Goal: Register for event/course

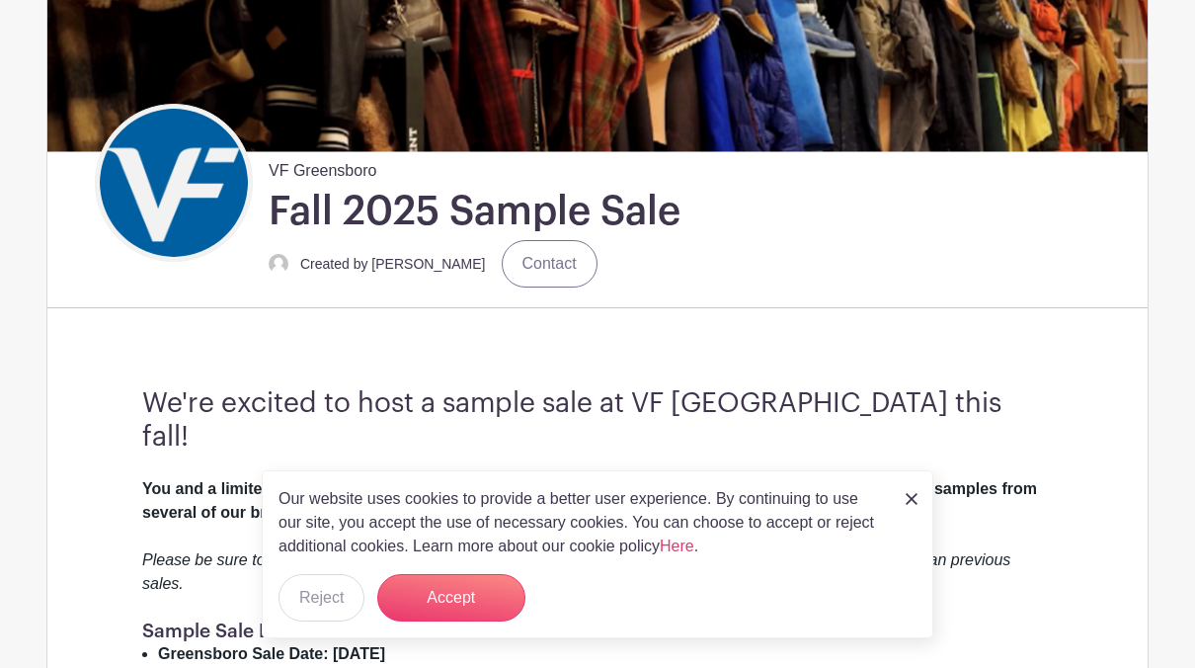
scroll to position [310, 0]
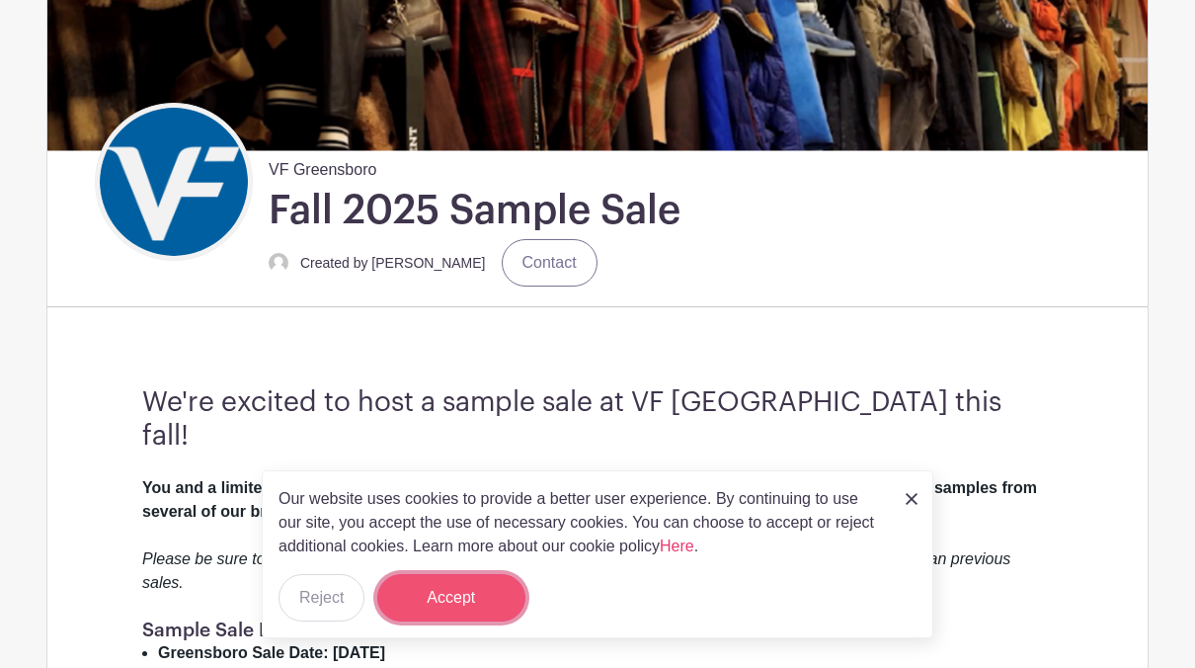
click at [476, 609] on button "Accept" at bounding box center [451, 597] width 148 height 47
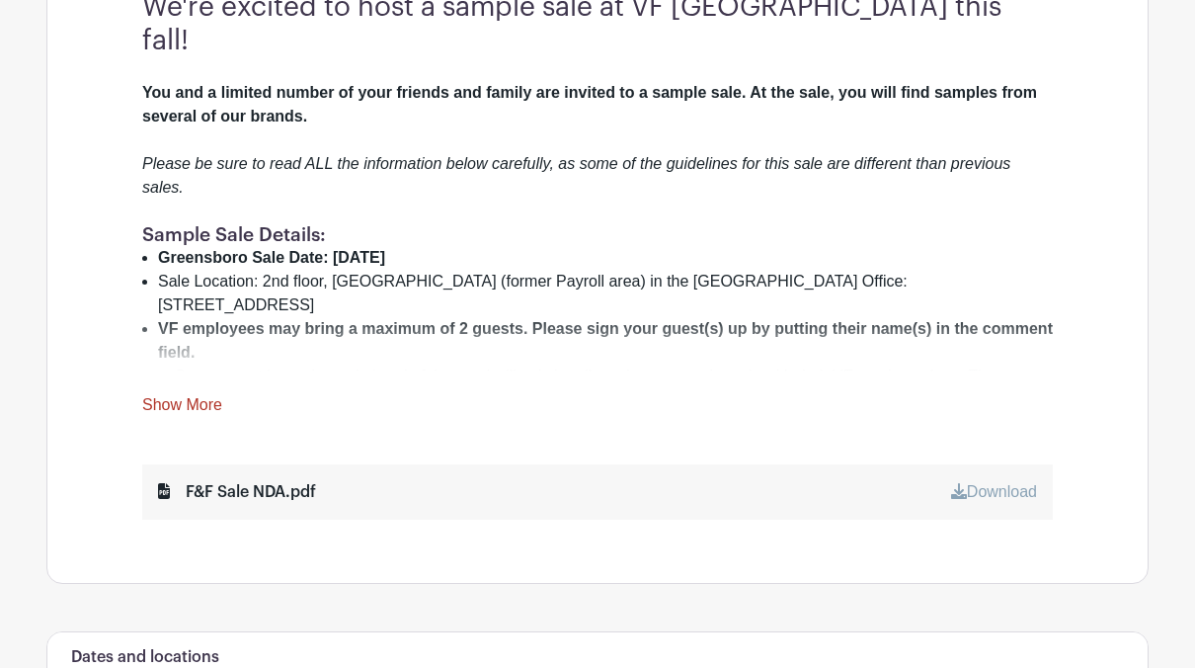
scroll to position [690, 0]
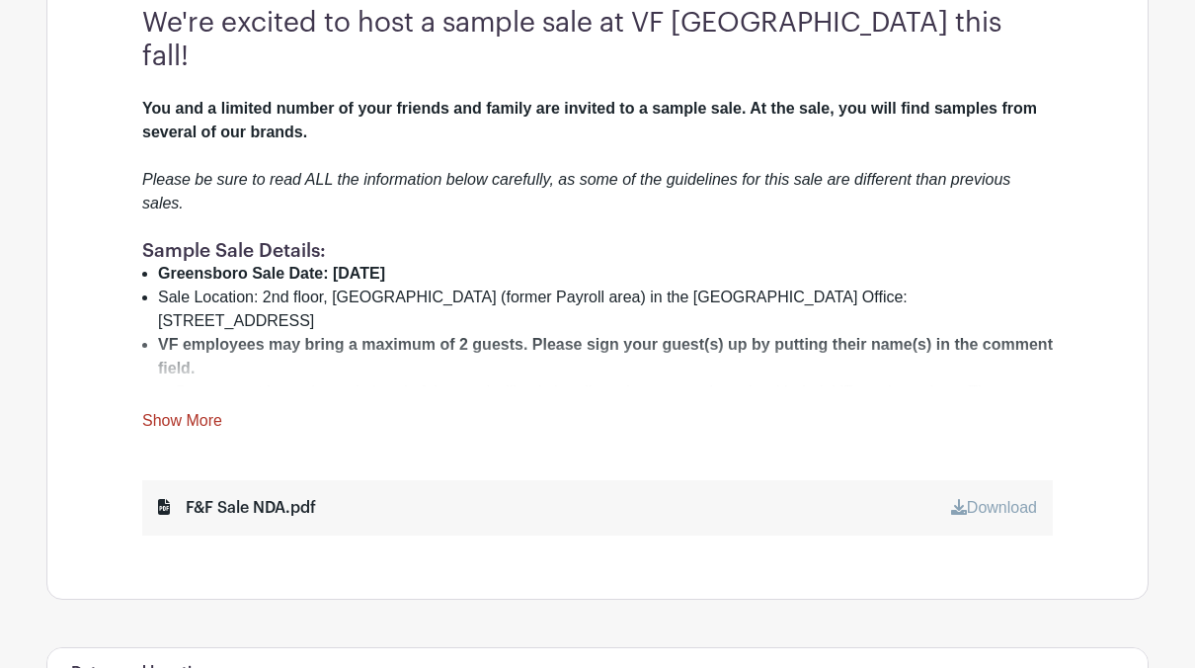
click at [204, 374] on div "You and a limited number of your friends and family are invited to a sample sal…" at bounding box center [597, 265] width 911 height 336
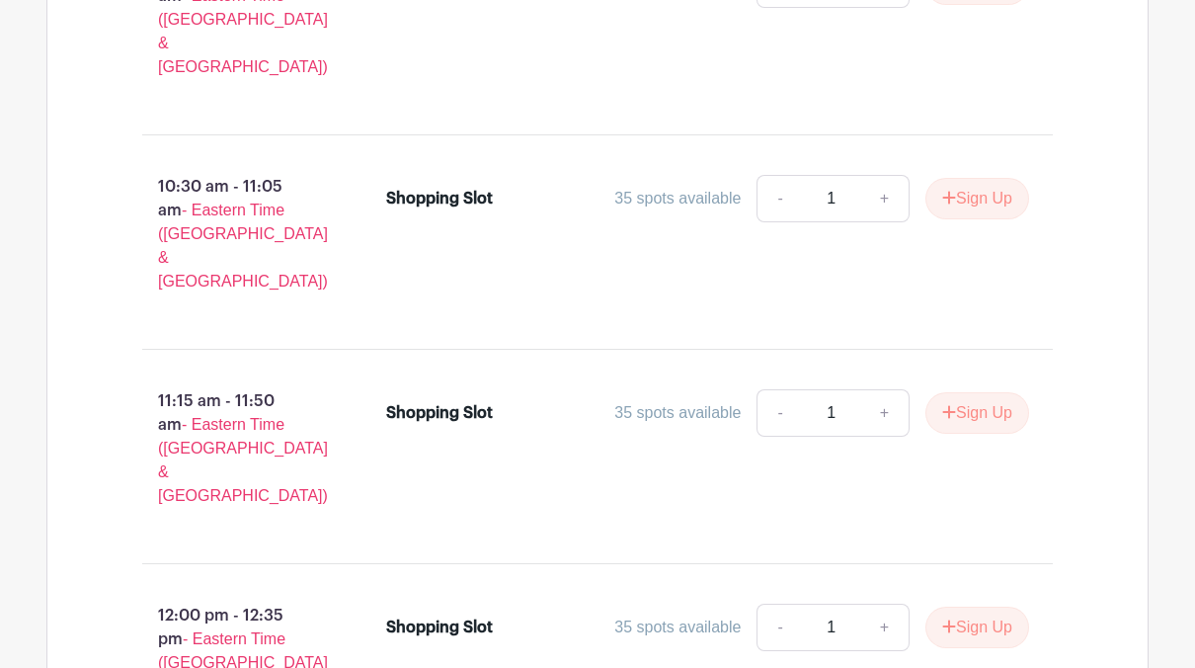
scroll to position [2225, 0]
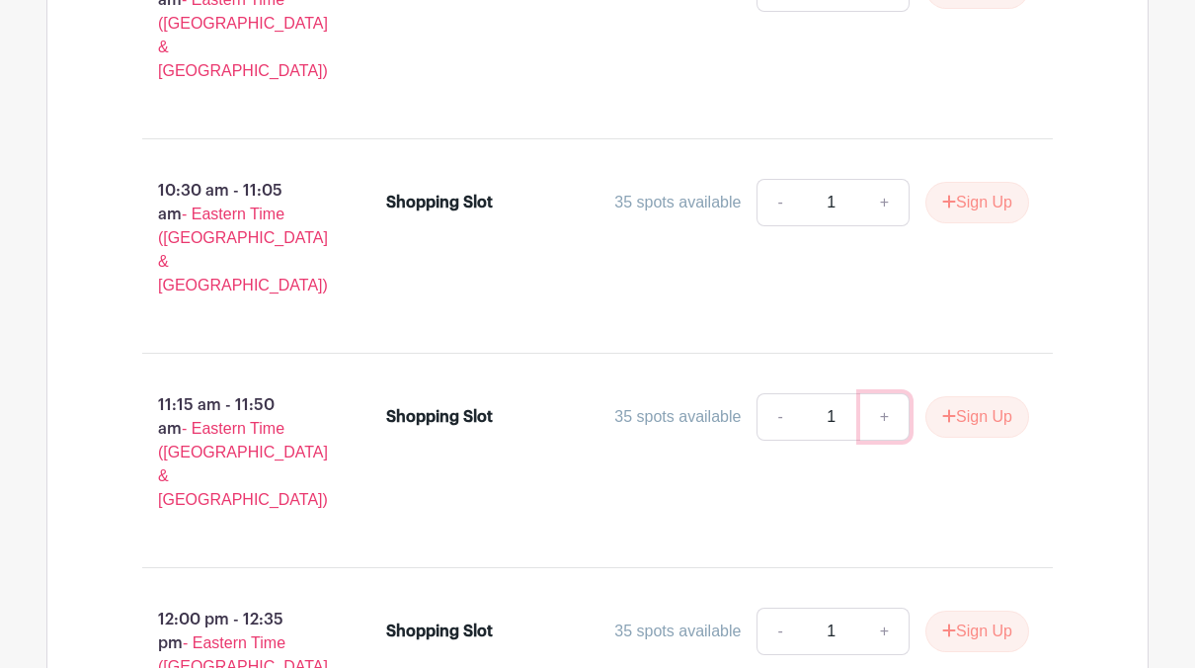
click at [889, 393] on link "+" at bounding box center [884, 416] width 49 height 47
type input "2"
click at [1001, 396] on button "Sign Up" at bounding box center [978, 416] width 104 height 41
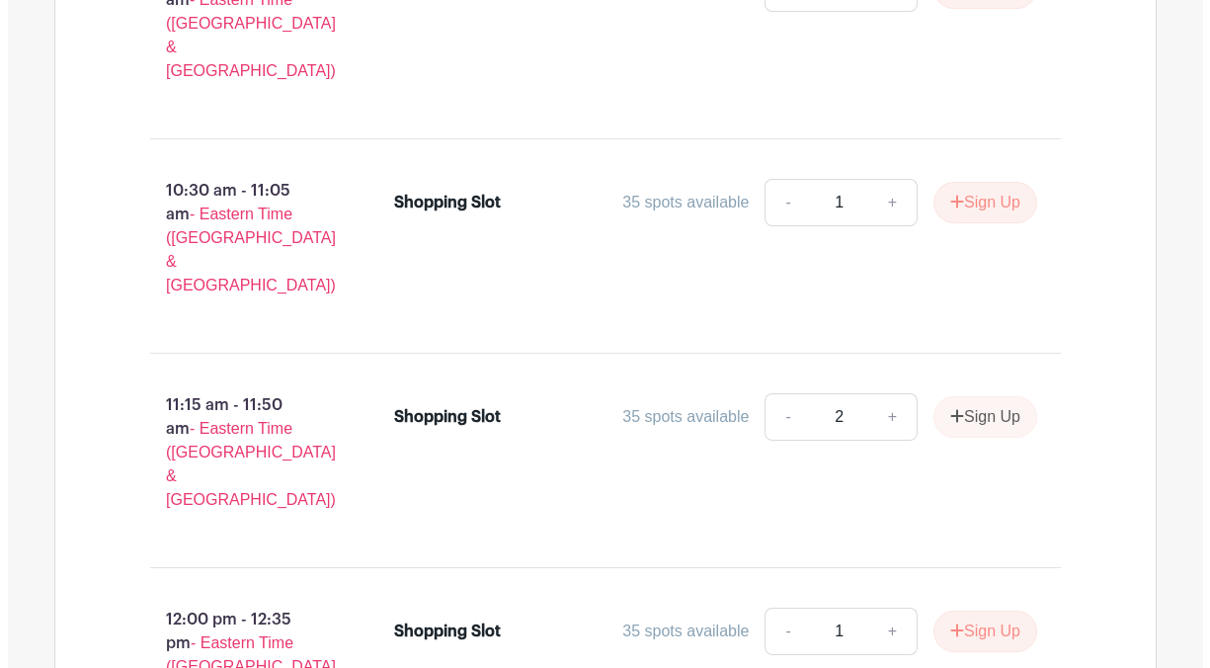
scroll to position [2266, 0]
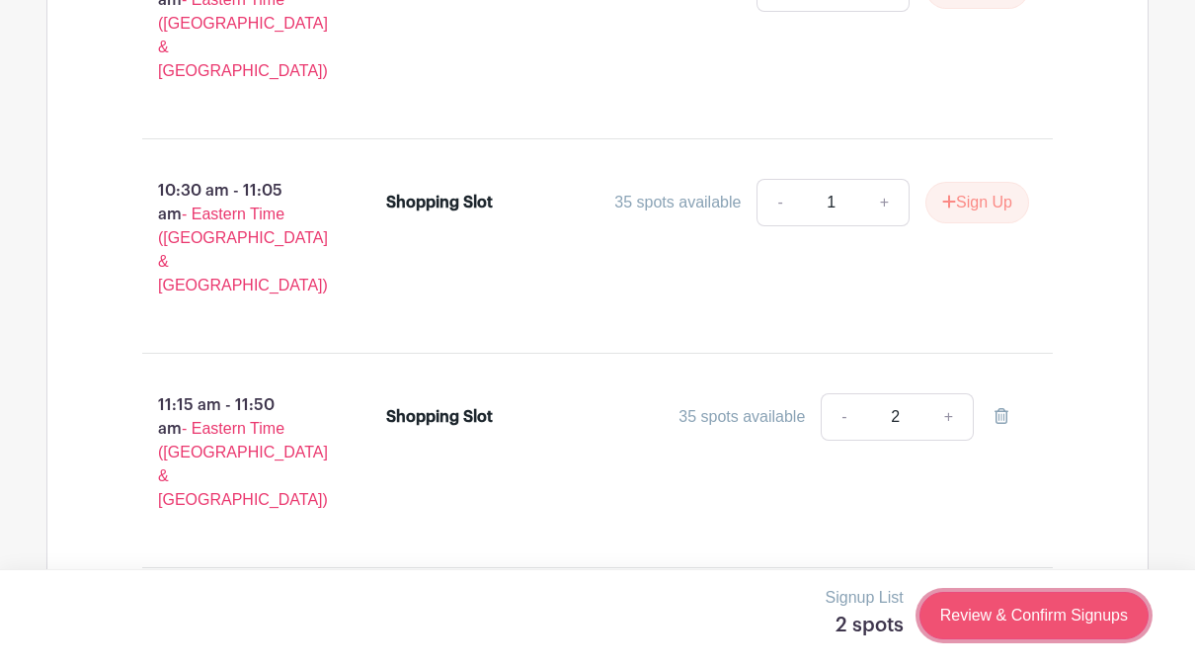
click at [997, 610] on link "Review & Confirm Signups" at bounding box center [1034, 615] width 229 height 47
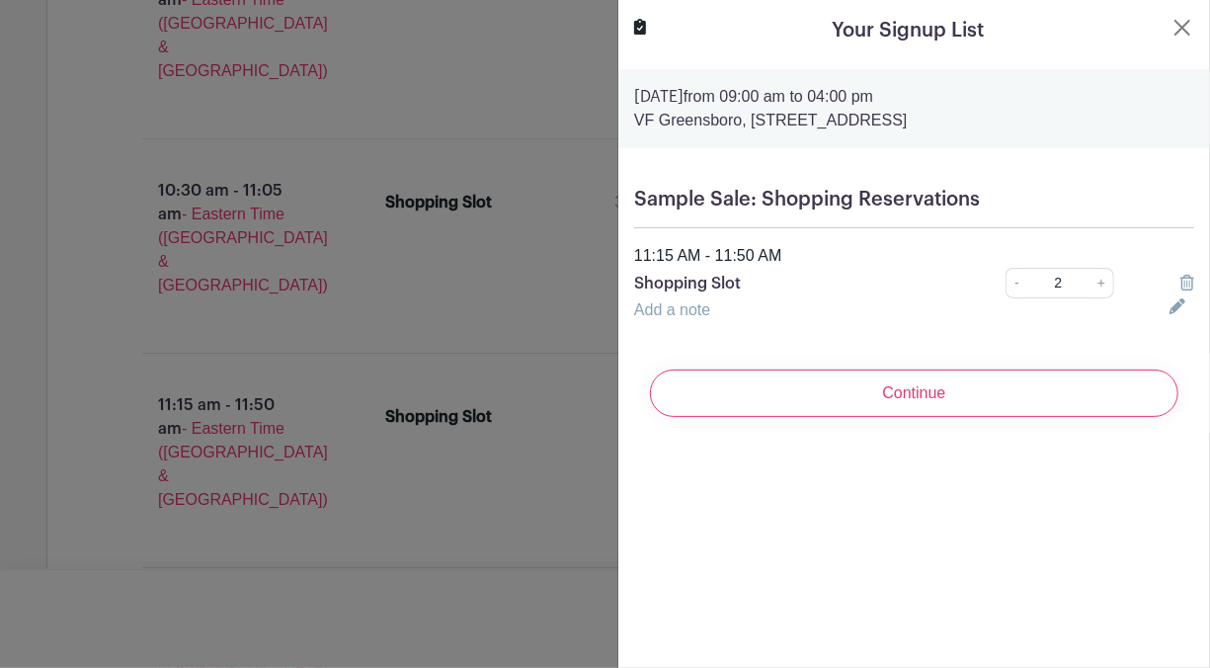
scroll to position [2347, 0]
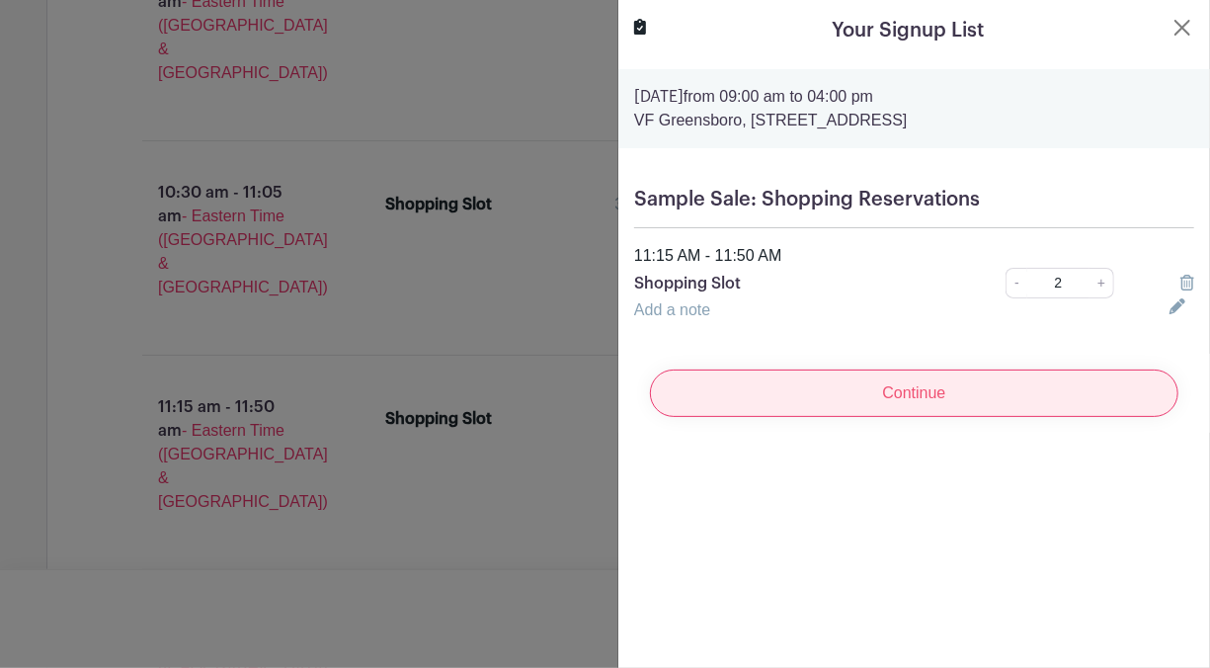
click at [989, 399] on input "Continue" at bounding box center [914, 392] width 529 height 47
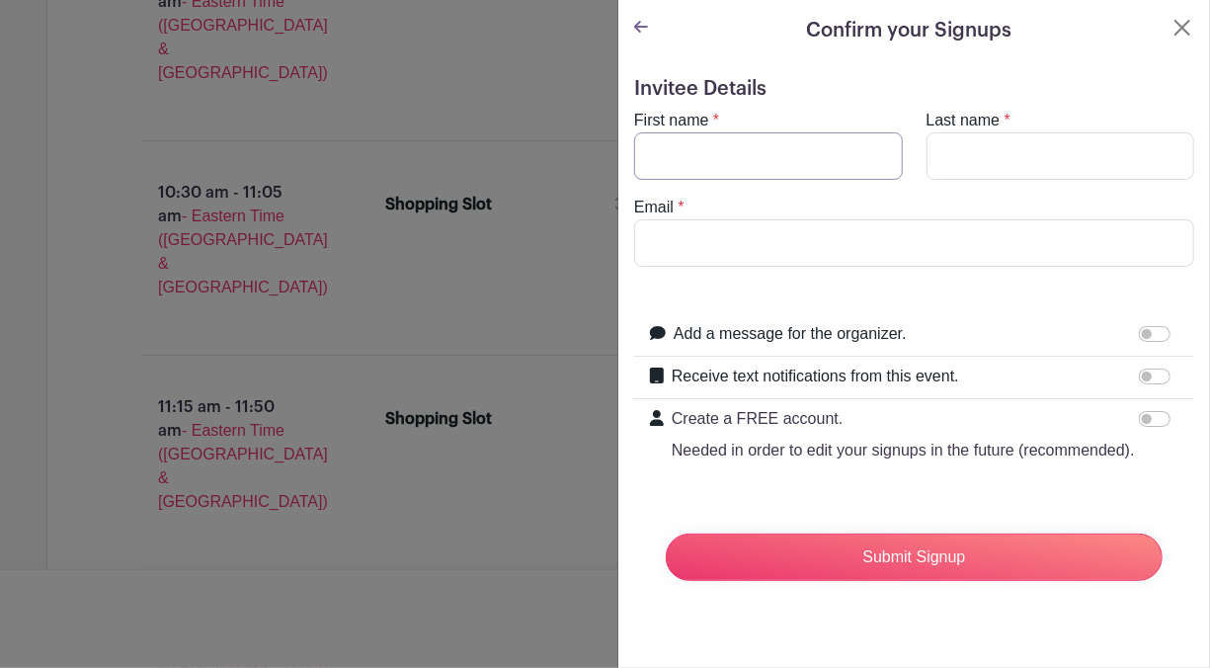
click at [719, 148] on input "First name" at bounding box center [768, 155] width 269 height 47
type input "Nancy"
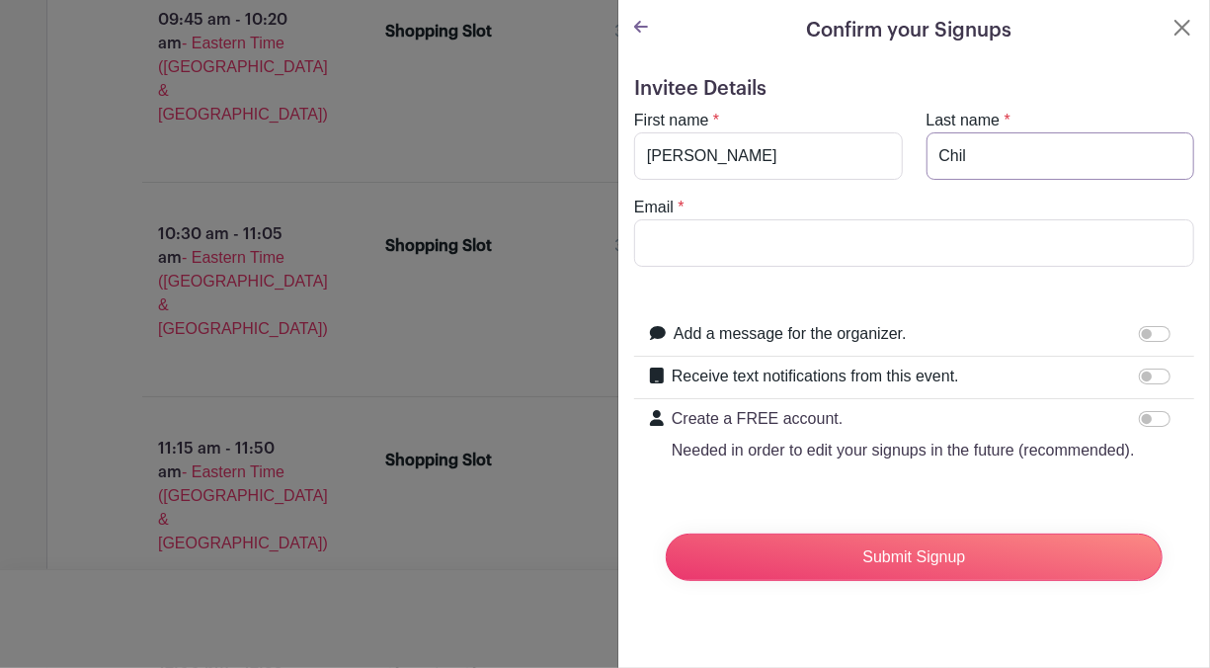
scroll to position [2429, 0]
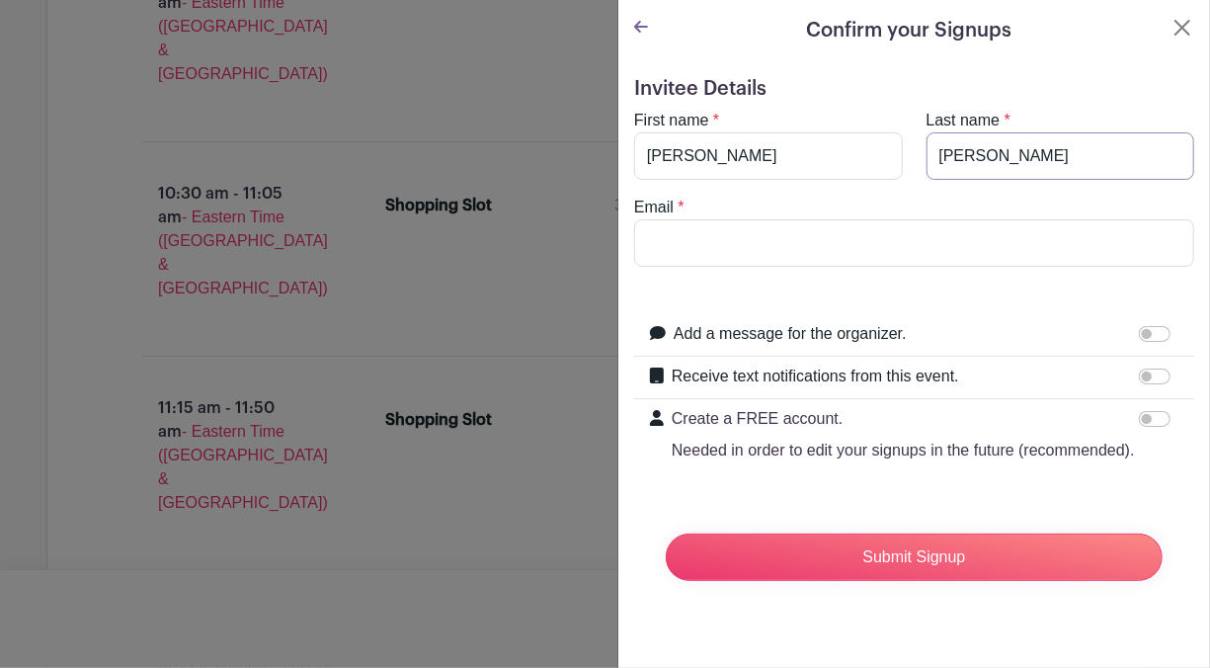
type input "Chilton"
type input "chilton@yadtel.net"
click at [967, 288] on form "Invitee Details First name * Nancy Last name * Chilton Email * chilton@yadtel.n…" at bounding box center [914, 337] width 560 height 520
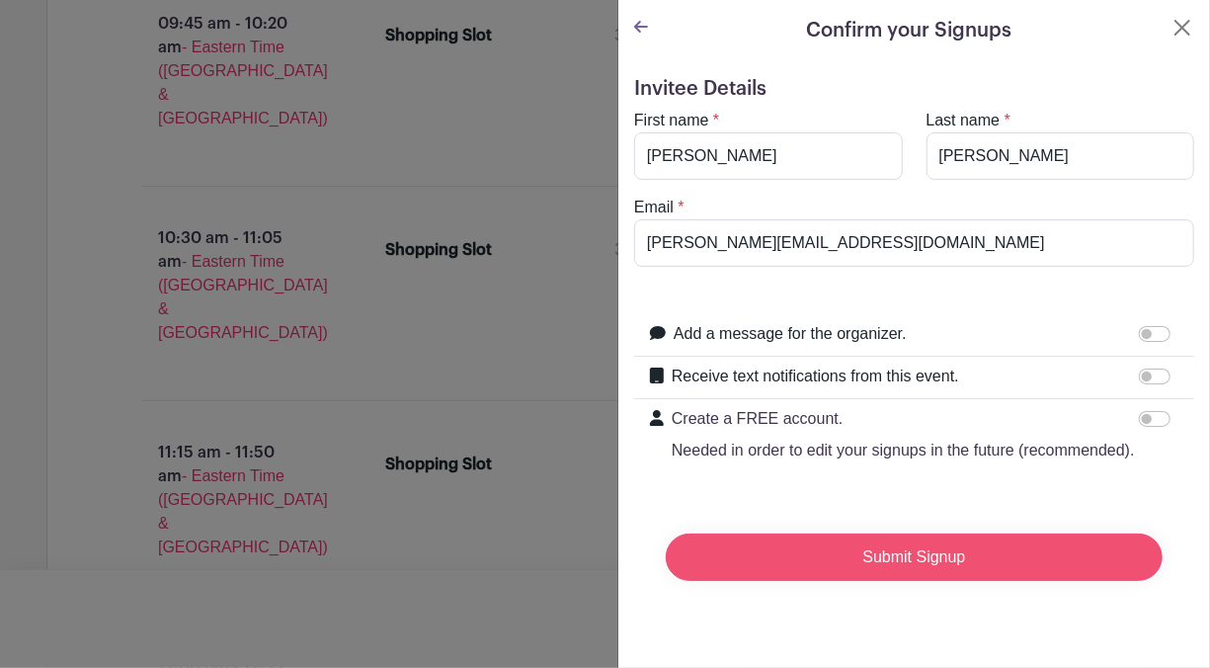
scroll to position [2674, 0]
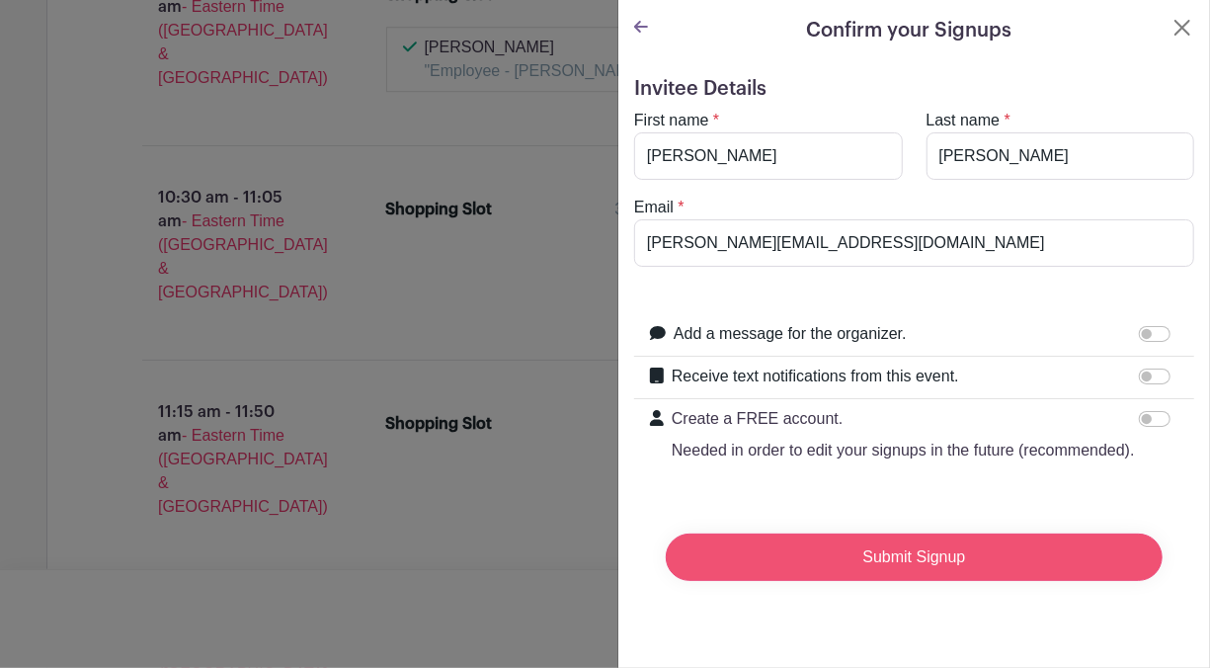
click at [968, 581] on input "Submit Signup" at bounding box center [914, 556] width 497 height 47
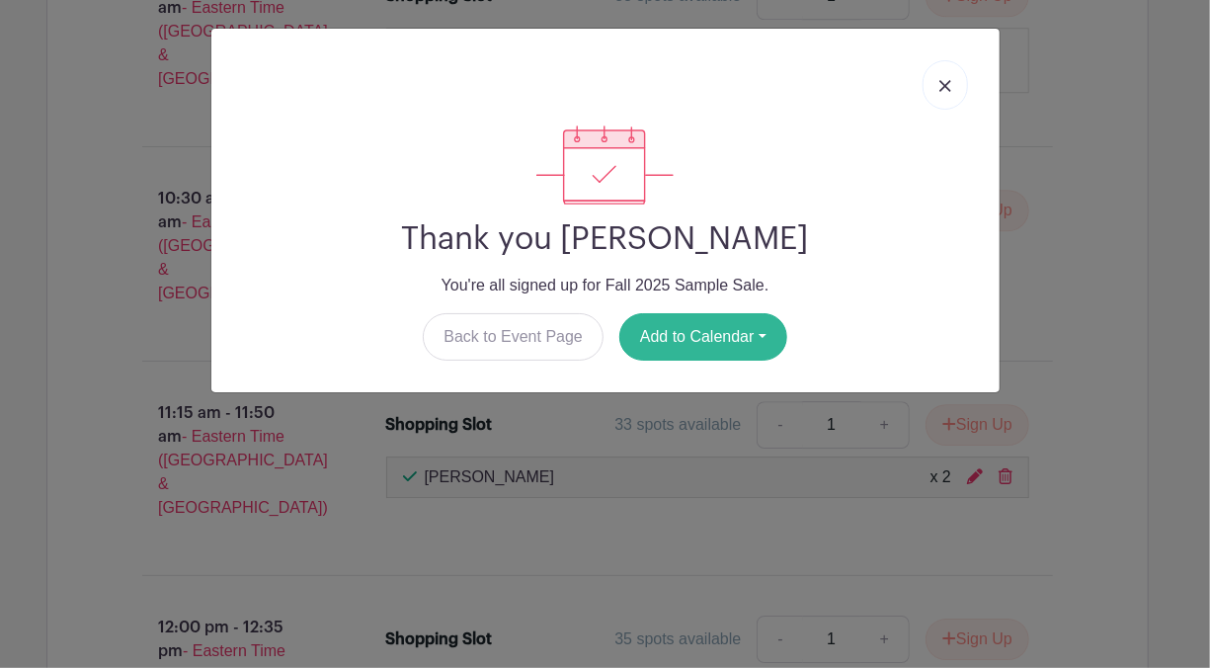
scroll to position [2797, 0]
click at [724, 342] on button "Add to Calendar" at bounding box center [703, 336] width 168 height 47
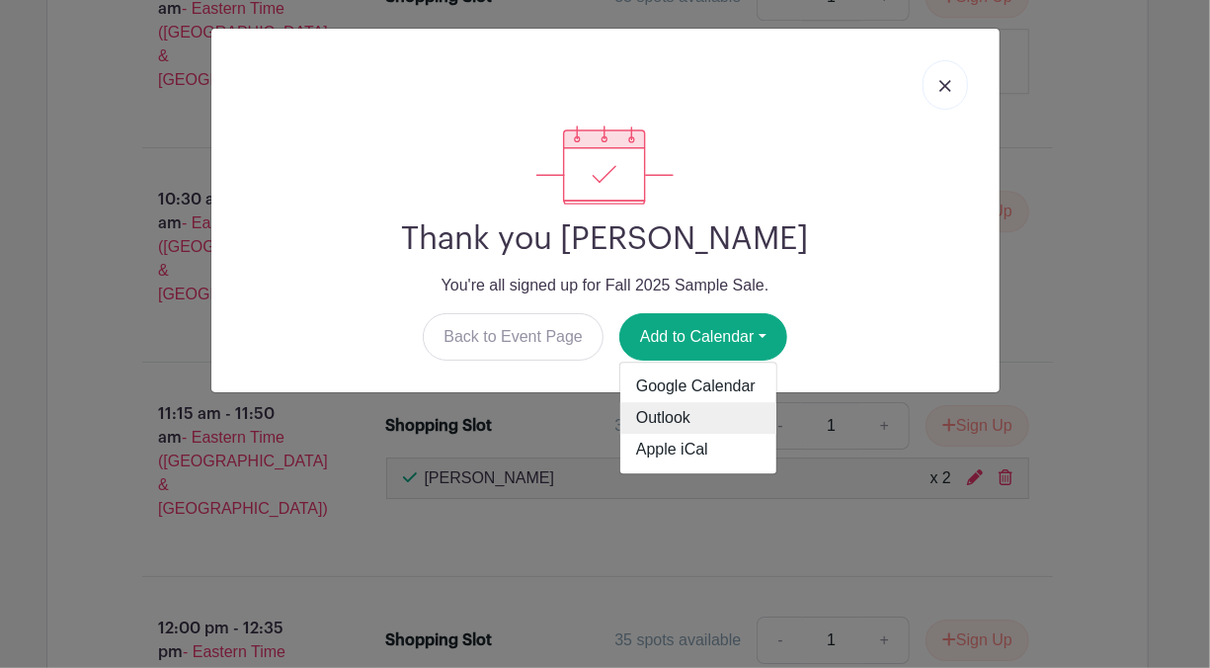
click at [701, 415] on link "Outlook" at bounding box center [698, 419] width 156 height 32
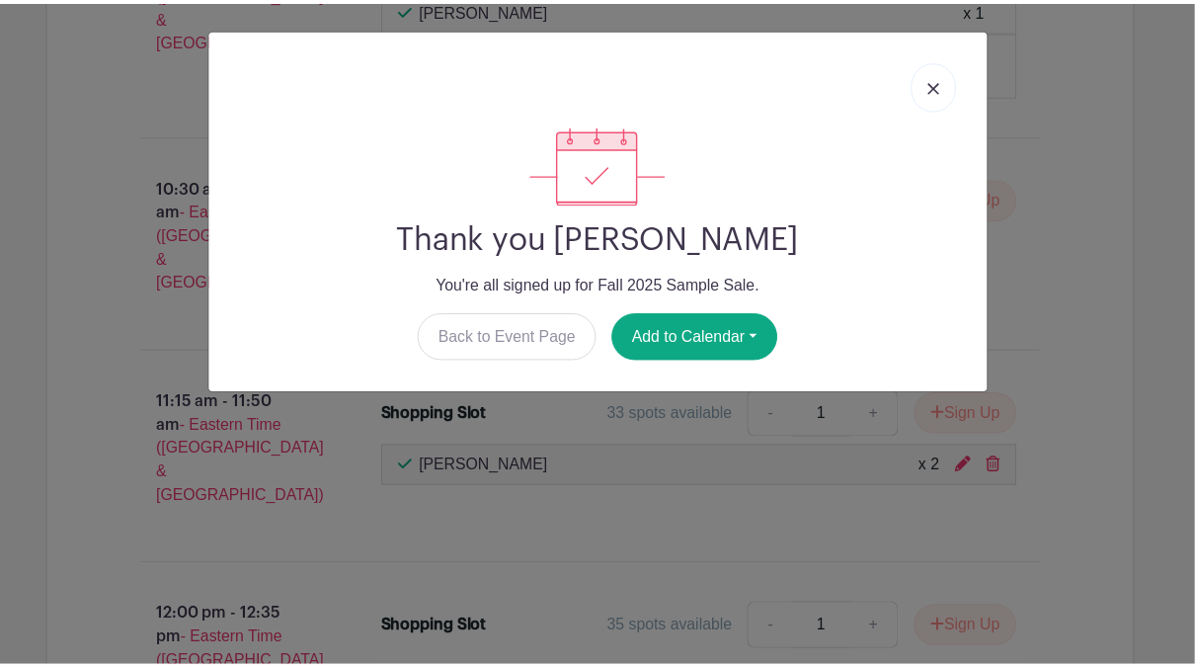
scroll to position [2913, 0]
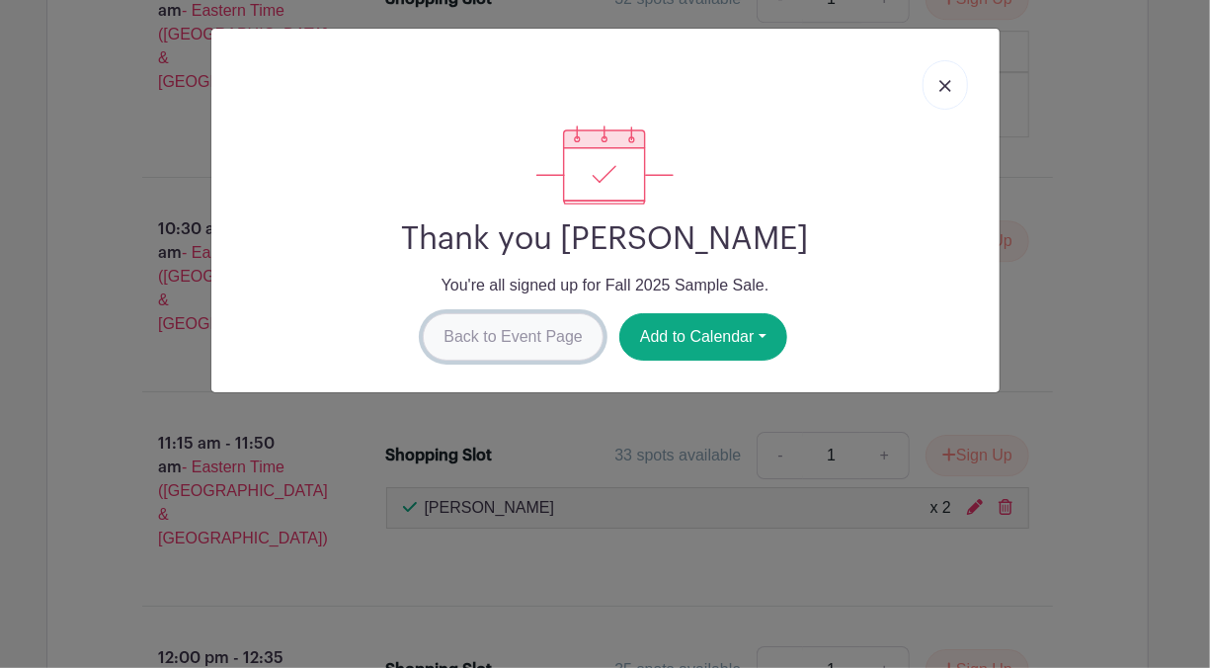
click at [555, 330] on link "Back to Event Page" at bounding box center [513, 336] width 181 height 47
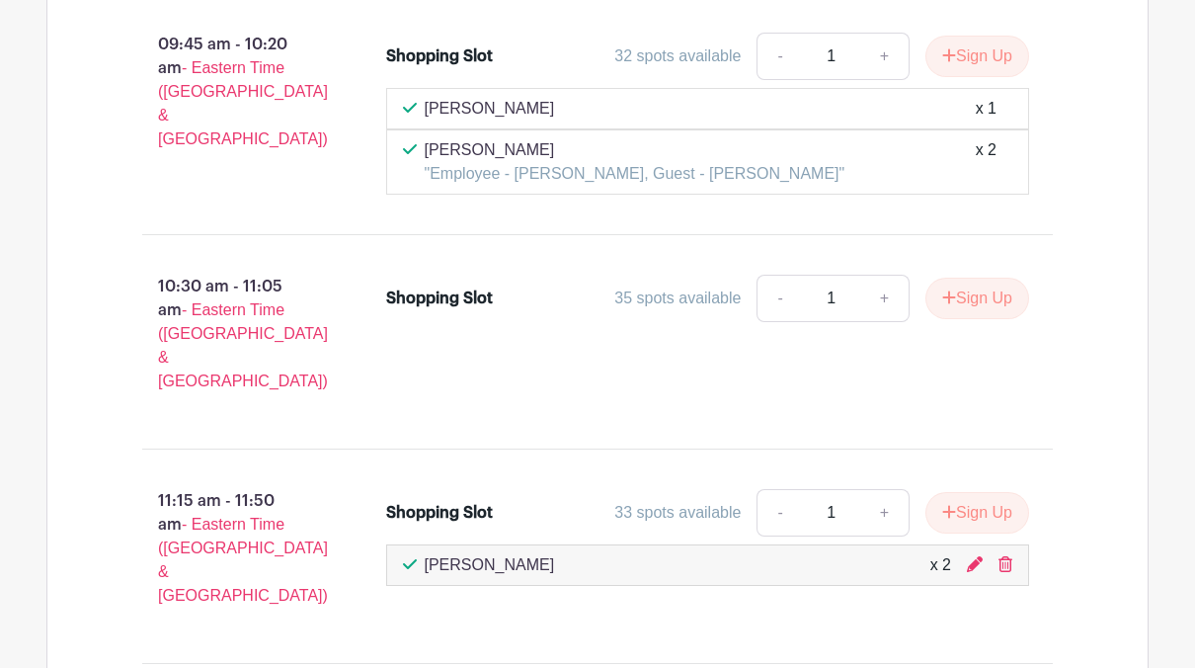
scroll to position [2862, 0]
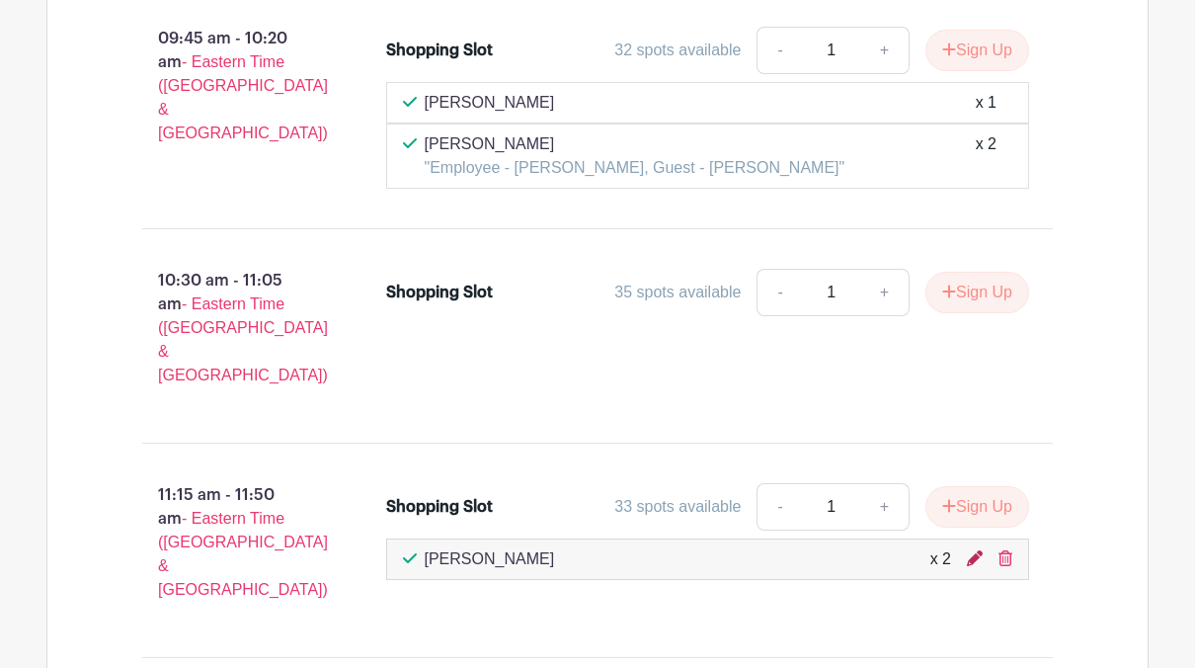
click at [968, 550] on icon at bounding box center [975, 558] width 16 height 16
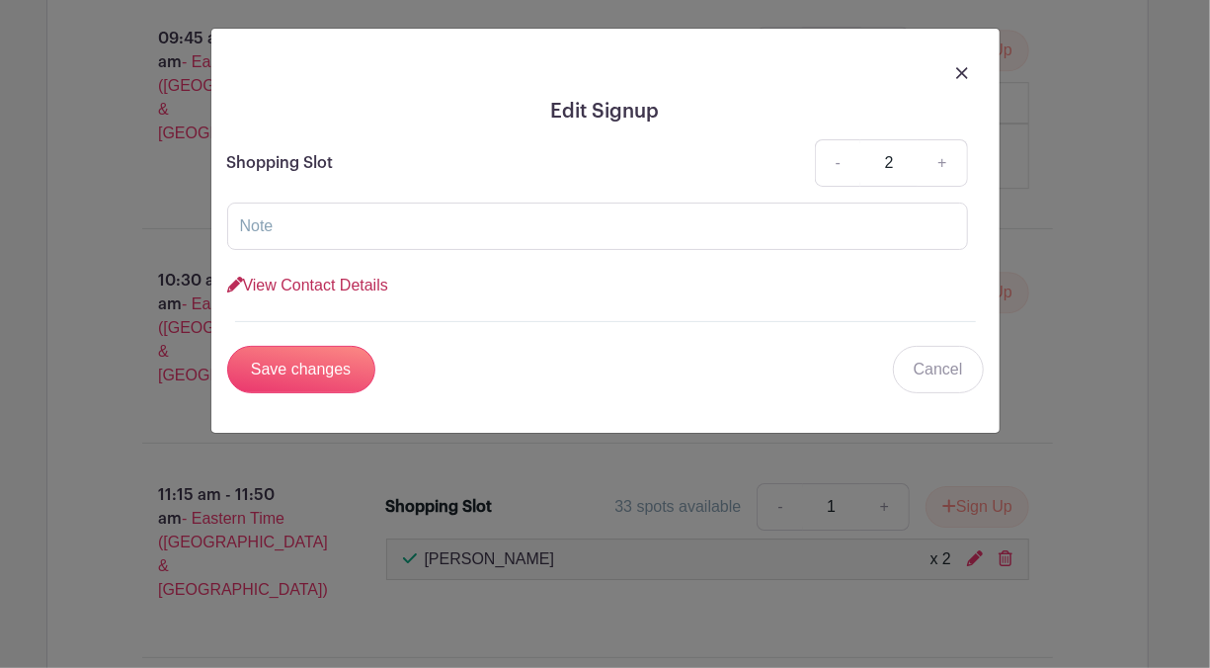
click at [343, 290] on link "View Contact Details" at bounding box center [307, 285] width 161 height 17
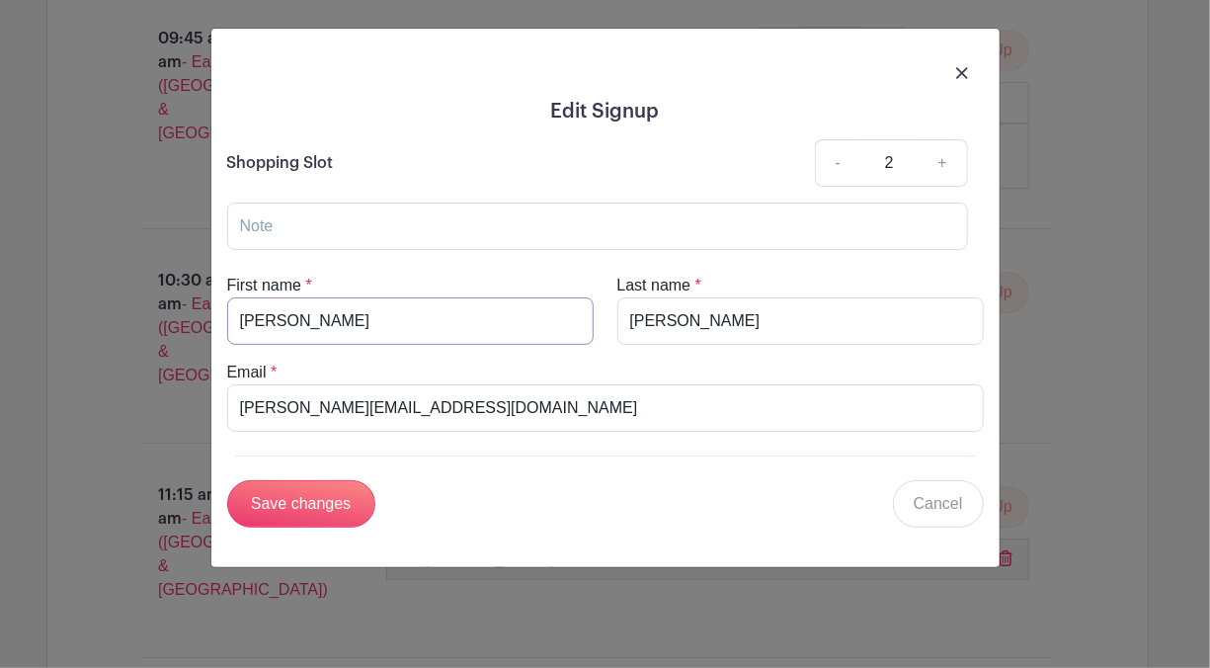
drag, startPoint x: 376, startPoint y: 302, endPoint x: 104, endPoint y: 307, distance: 272.7
click at [104, 307] on div "Edit Signup Shopping Slot - 2 + View Contact Details First name * Nancy Last na…" at bounding box center [605, 334] width 1210 height 668
type input "Abigail"
drag, startPoint x: 646, startPoint y: 408, endPoint x: 126, endPoint y: 441, distance: 520.7
click at [126, 441] on div "Edit Signup Shopping Slot - 2 + View Contact Details First name * Abigail Last …" at bounding box center [605, 334] width 1210 height 668
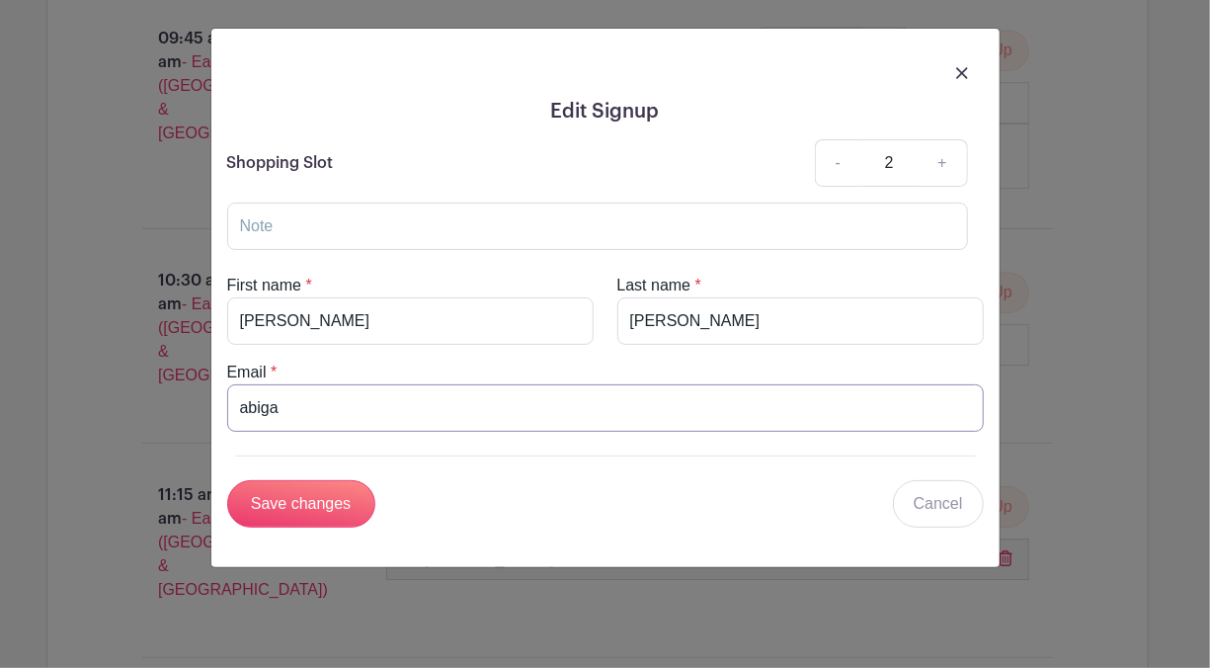
type input "abigail_chilton@vfc.com"
click at [329, 227] on input "text" at bounding box center [597, 226] width 741 height 47
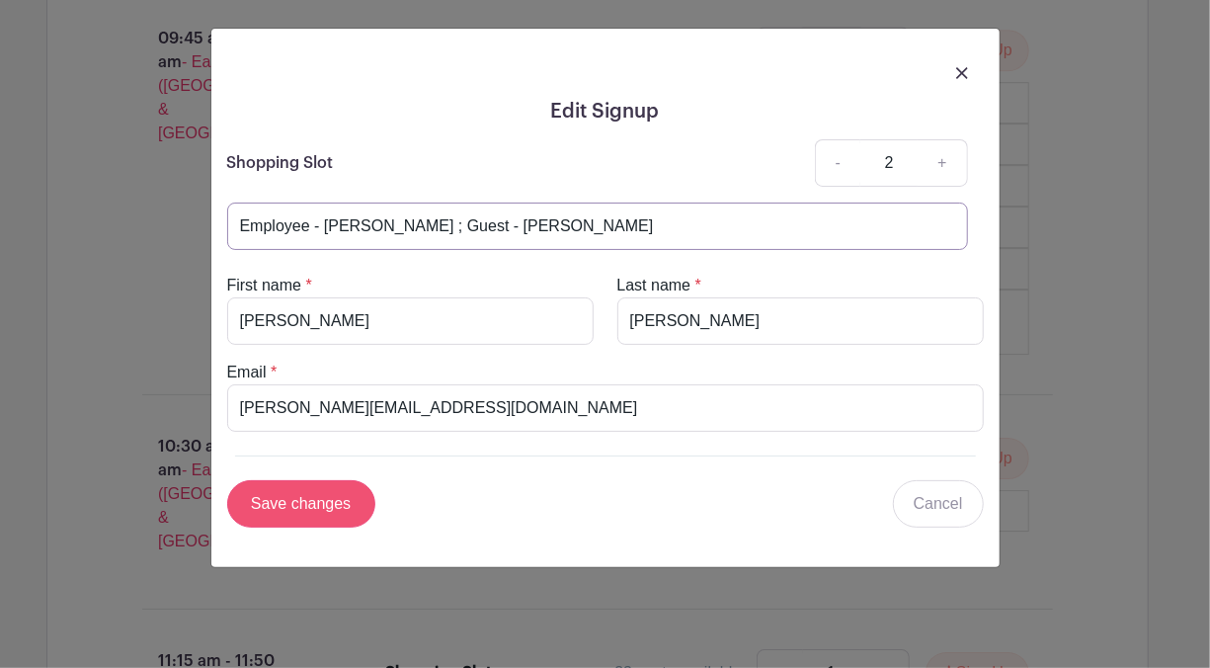
type input "Employee - Abigail Chilton ; Guest - Nancy Chilton"
click at [312, 501] on input "Save changes" at bounding box center [301, 503] width 148 height 47
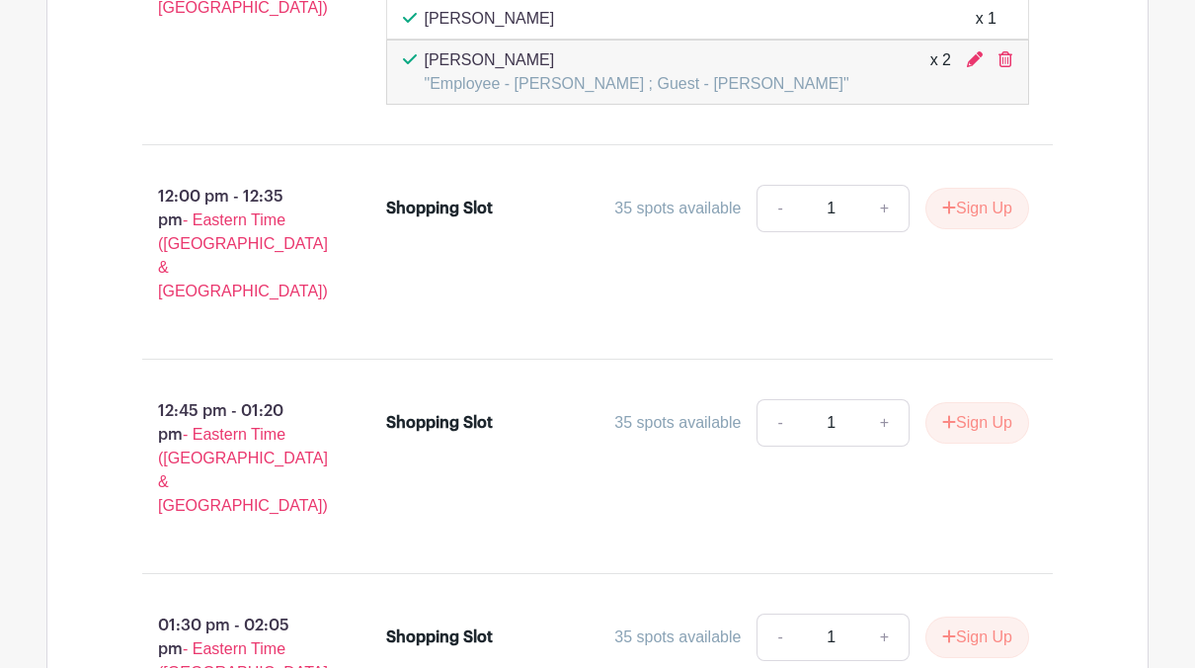
scroll to position [4292, 0]
